Goal: Transaction & Acquisition: Purchase product/service

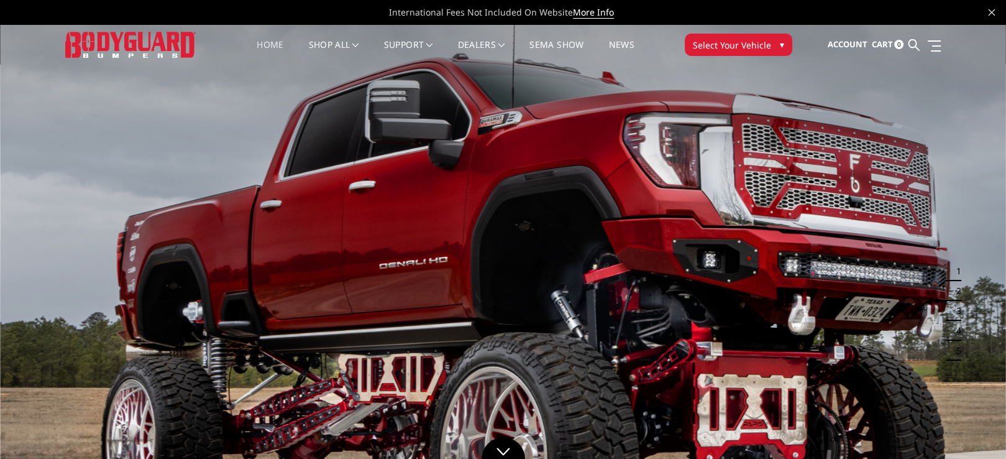
click at [732, 42] on span "Select Your Vehicle" at bounding box center [732, 45] width 78 height 13
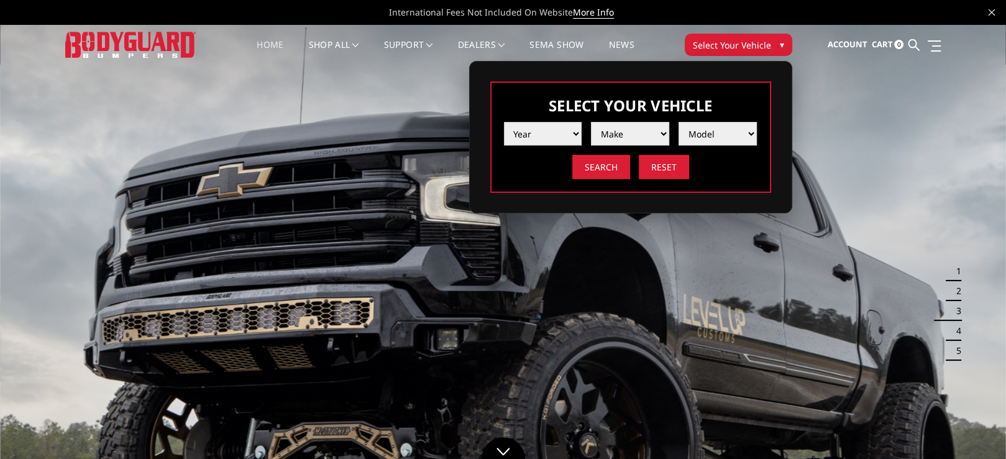
click at [576, 129] on select "Year [DATE] 2024 2023 2022 2021 2020 2019 2018 2017 2016 2015 2014 2013 2012 20…" at bounding box center [543, 134] width 78 height 24
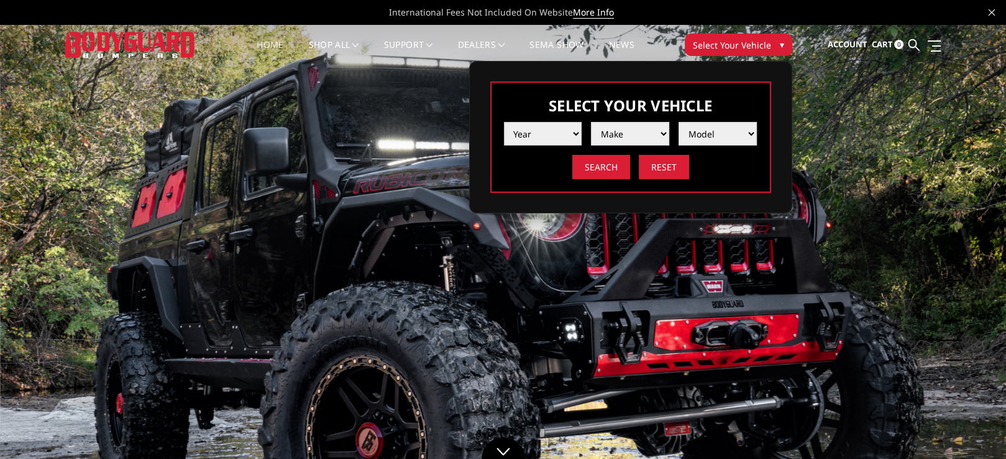
select select "yr_1999"
click at [504, 122] on select "Year [DATE] 2024 2023 2022 2021 2020 2019 2018 2017 2016 2015 2014 2013 2012 20…" at bounding box center [543, 134] width 78 height 24
click at [653, 127] on select "Make Ford Ram" at bounding box center [630, 134] width 78 height 24
select select "mk_ford"
click at [591, 122] on select "Make Ford Ram" at bounding box center [630, 134] width 78 height 24
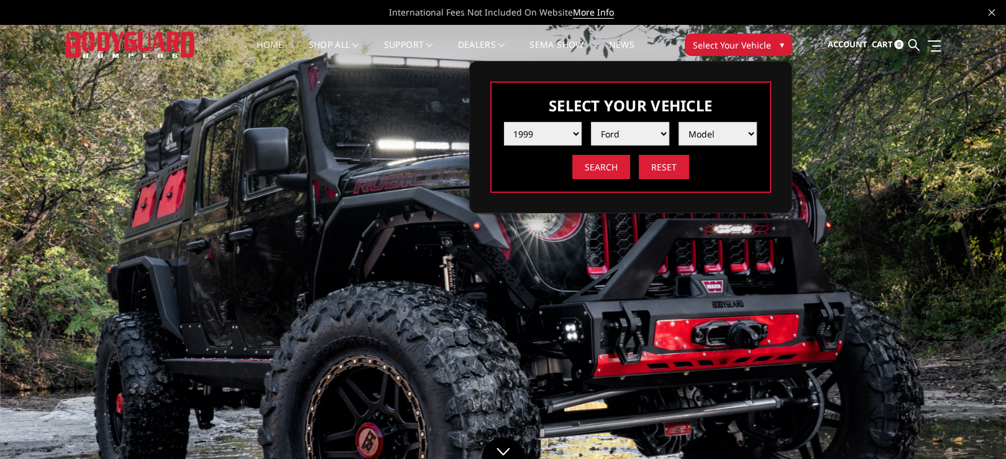
click at [711, 131] on select "Model Excursion F250 / F350 F250 / F350" at bounding box center [718, 134] width 78 height 24
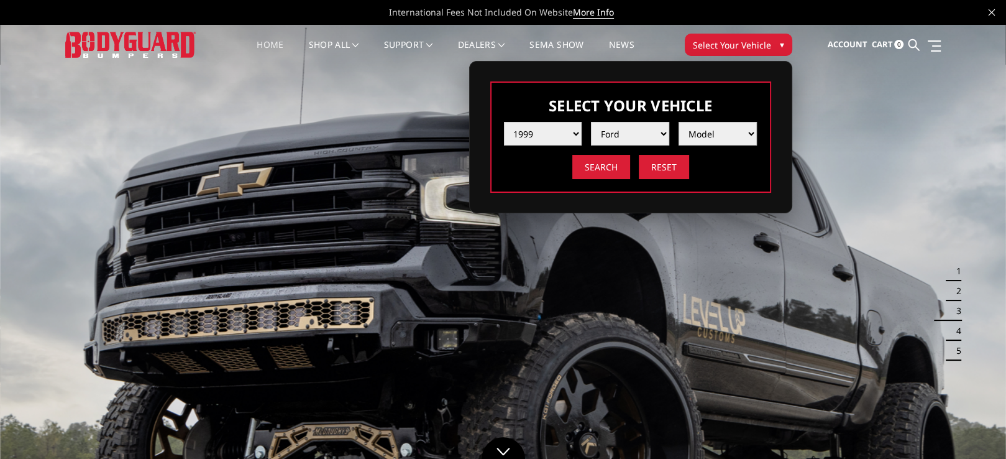
select select "md_f250-f350"
click at [679, 122] on select "Model Excursion F250 / F350 F250 / F350" at bounding box center [718, 134] width 78 height 24
click at [605, 174] on input "Search" at bounding box center [601, 167] width 58 height 24
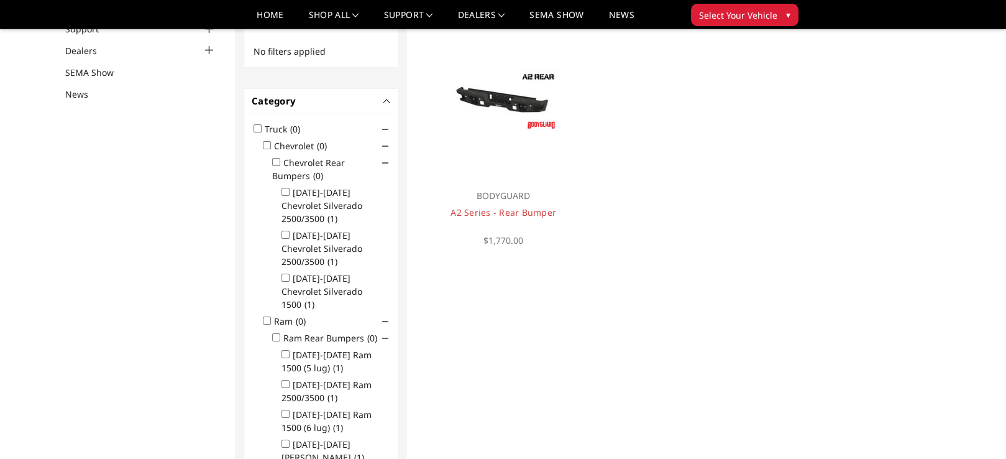
scroll to position [124, 0]
click at [540, 211] on link "A2 Series - Rear Bumper" at bounding box center [504, 212] width 106 height 12
